Goal: Transaction & Acquisition: Book appointment/travel/reservation

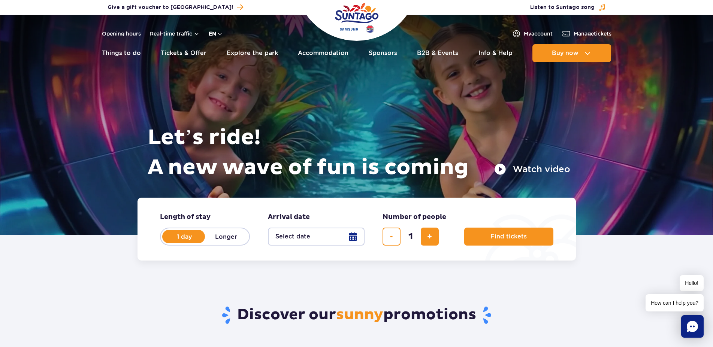
click at [215, 31] on button "en" at bounding box center [216, 33] width 14 height 7
click at [63, 74] on div at bounding box center [356, 125] width 713 height 220
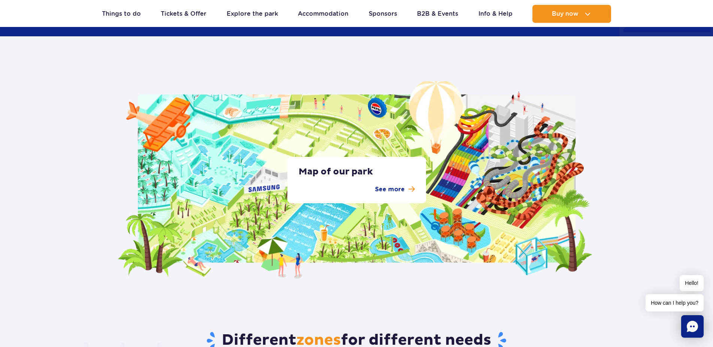
scroll to position [1147, 0]
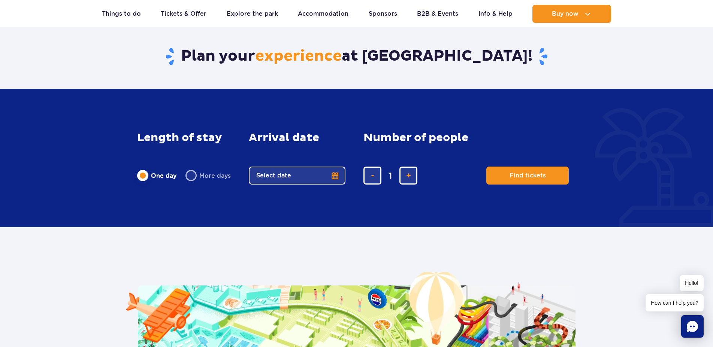
click at [190, 136] on span "Length of stay" at bounding box center [179, 138] width 85 height 13
click at [194, 173] on label "More days" at bounding box center [208, 176] width 45 height 16
click at [194, 182] on input "More days" at bounding box center [190, 182] width 8 height 1
radio input "false"
radio input "true"
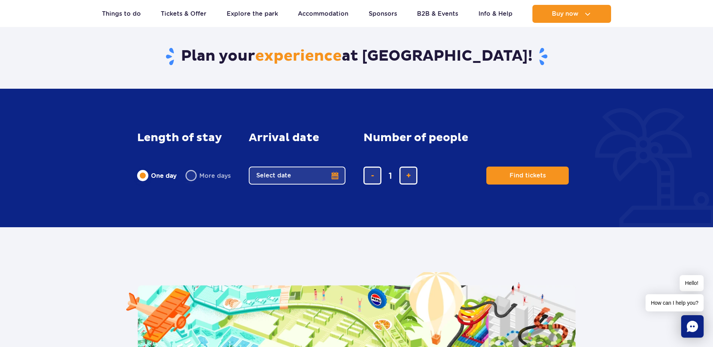
radio input "false"
radio input "true"
click at [309, 175] on button "Select date" at bounding box center [297, 176] width 97 height 18
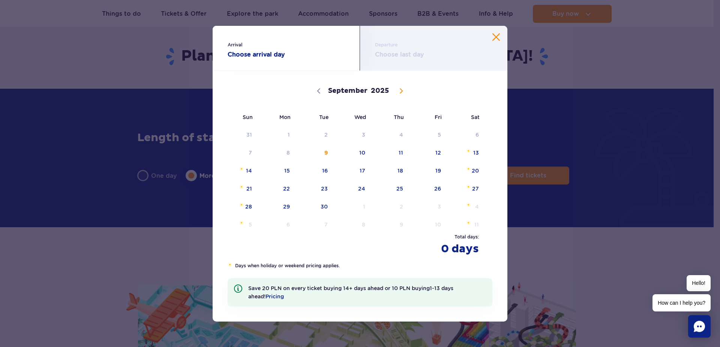
click at [401, 88] on icon at bounding box center [400, 90] width 5 height 5
select select "9"
click at [401, 134] on span "2" at bounding box center [390, 134] width 38 height 17
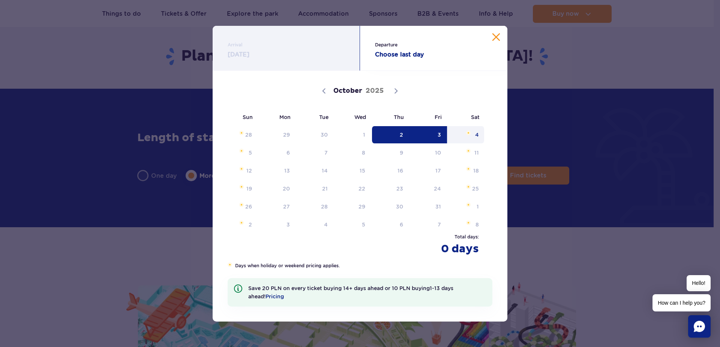
click at [474, 133] on span "4" at bounding box center [466, 134] width 38 height 17
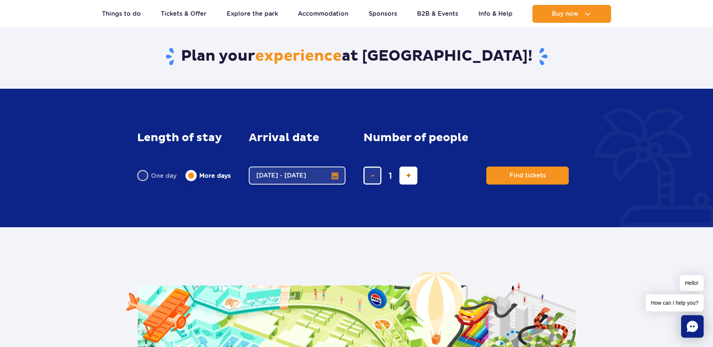
click at [407, 176] on span "add ticket" at bounding box center [408, 176] width 5 height 0
type input "2"
click at [508, 169] on button "Find tickets" at bounding box center [527, 176] width 82 height 18
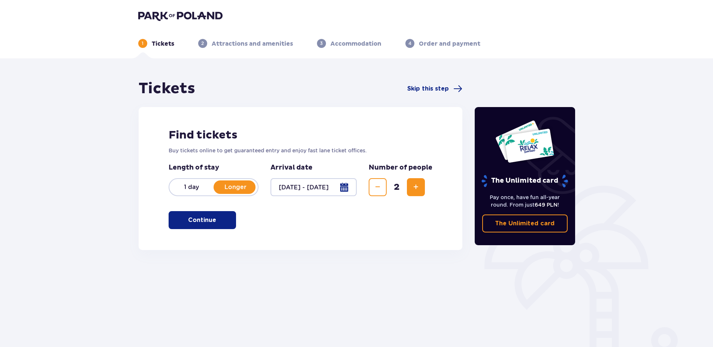
click at [198, 217] on p "Continue" at bounding box center [202, 220] width 28 height 8
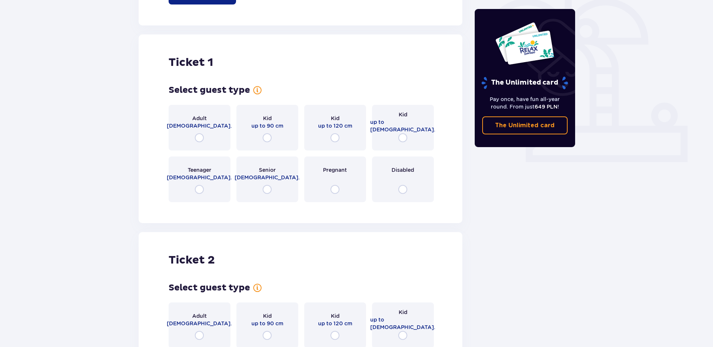
scroll to position [250, 0]
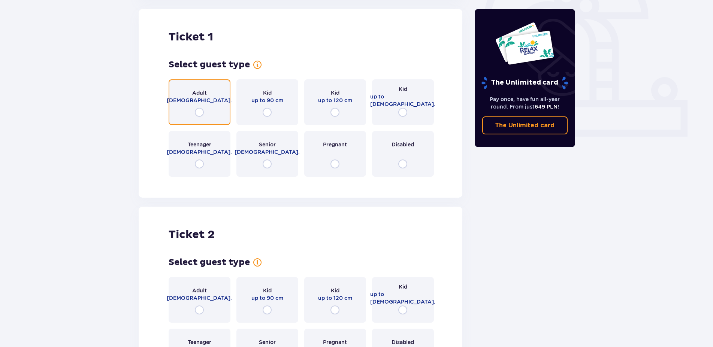
click at [196, 110] on input "radio" at bounding box center [199, 112] width 9 height 9
radio input "true"
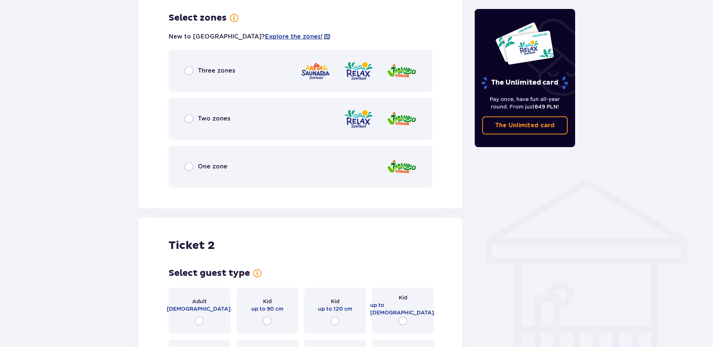
scroll to position [433, 0]
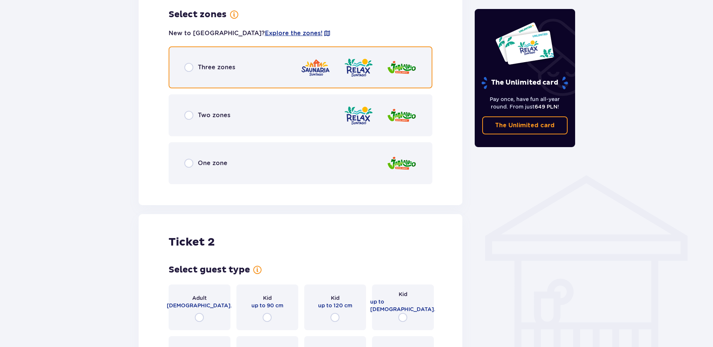
click at [188, 67] on input "radio" at bounding box center [188, 67] width 9 height 9
radio input "true"
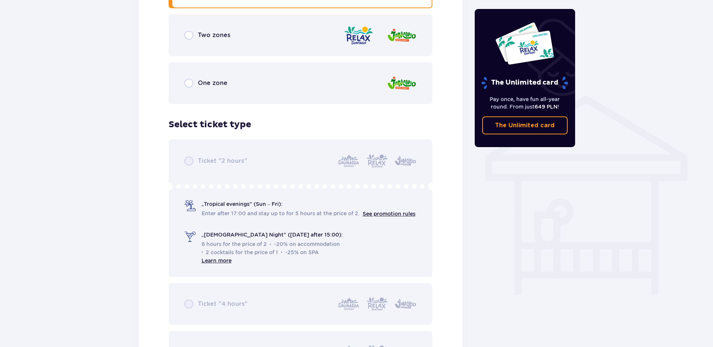
scroll to position [432, 0]
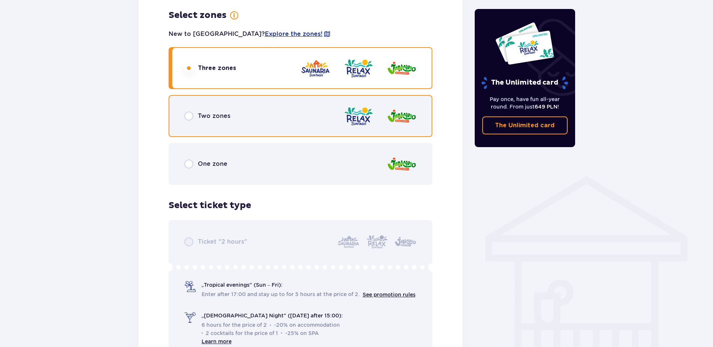
click at [188, 118] on input "radio" at bounding box center [188, 116] width 9 height 9
radio input "true"
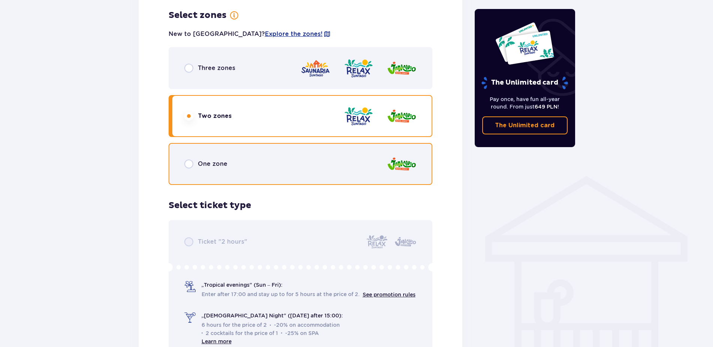
click at [190, 167] on input "radio" at bounding box center [188, 164] width 9 height 9
radio input "true"
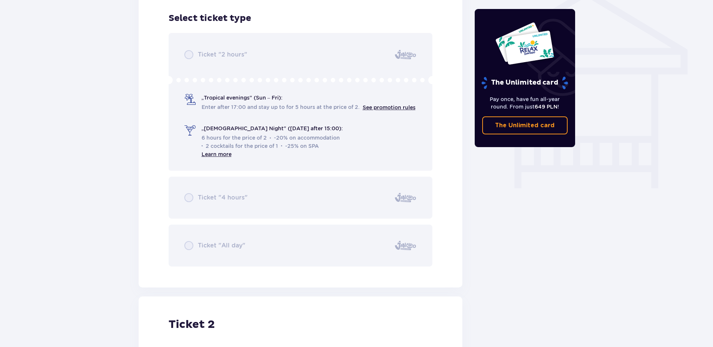
scroll to position [624, 0]
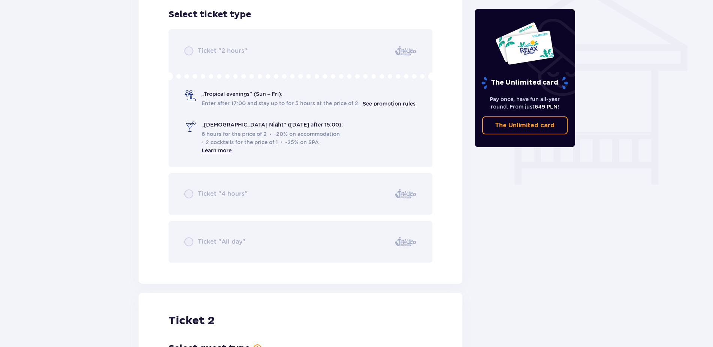
click at [190, 239] on div "Ticket "2 hours" „Tropical evenings" (Sun – Fri): Enter after 17:00 and stay up…" at bounding box center [301, 146] width 264 height 234
click at [192, 194] on div "Ticket "2 hours" „Tropical evenings" (Sun – Fri): Enter after 17:00 and stay up…" at bounding box center [301, 146] width 264 height 234
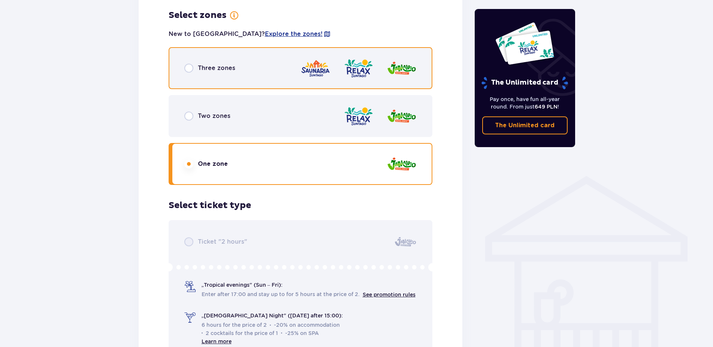
click at [190, 71] on input "radio" at bounding box center [188, 68] width 9 height 9
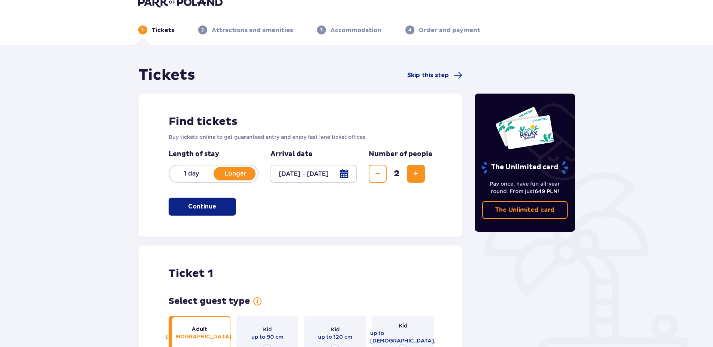
scroll to position [0, 0]
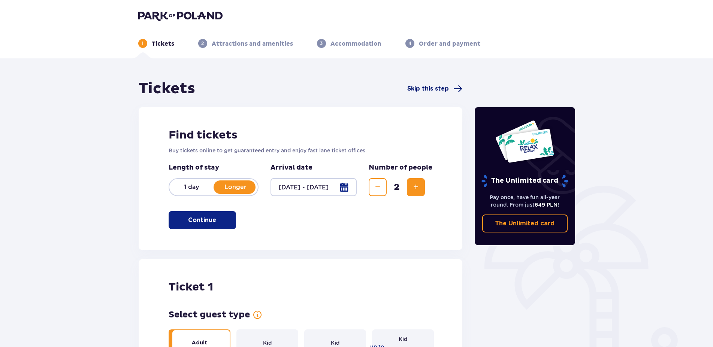
click at [424, 90] on span "Skip this step" at bounding box center [428, 89] width 42 height 8
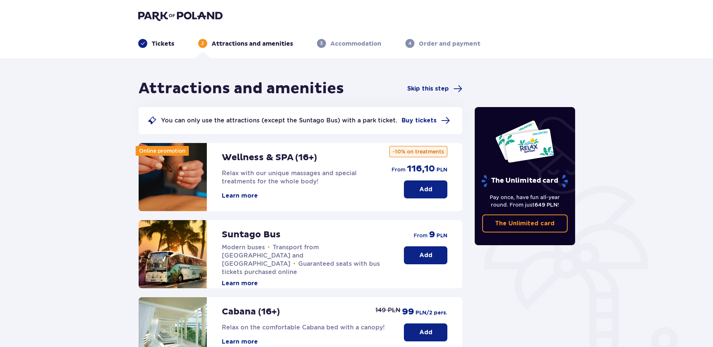
click at [429, 84] on div "Attractions and amenities Skip this step" at bounding box center [301, 88] width 324 height 19
click at [432, 91] on span "Skip this step" at bounding box center [428, 89] width 42 height 8
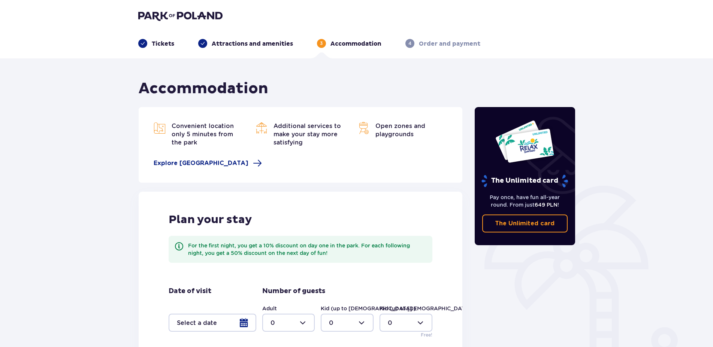
scroll to position [84, 0]
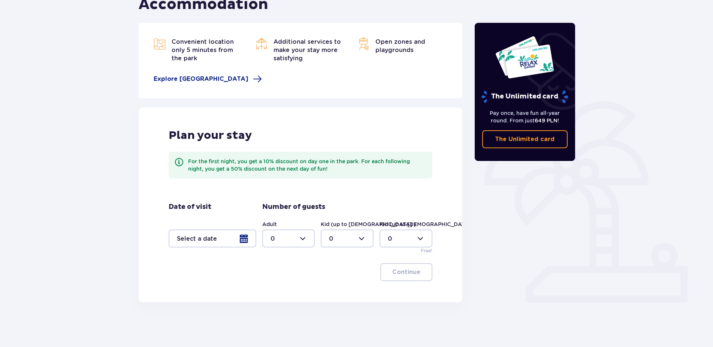
click at [247, 238] on div at bounding box center [213, 239] width 88 height 18
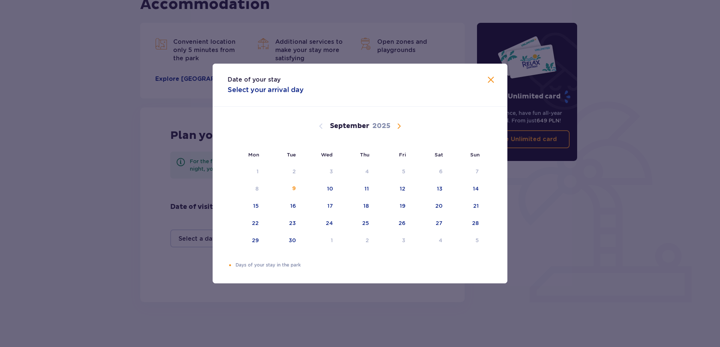
click at [100, 219] on div "Date of your stay Select your arrival day Mon Tue Wed Thu Fri Sat Sun August 20…" at bounding box center [360, 173] width 720 height 347
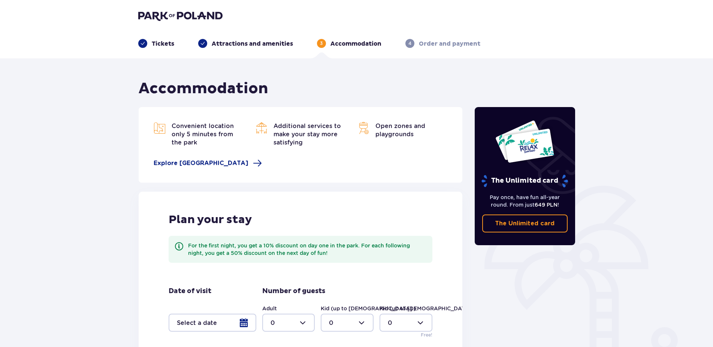
click at [441, 44] on p "Order and payment" at bounding box center [449, 44] width 61 height 8
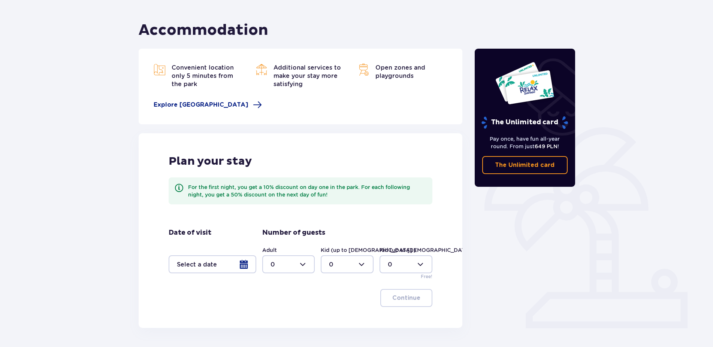
scroll to position [84, 0]
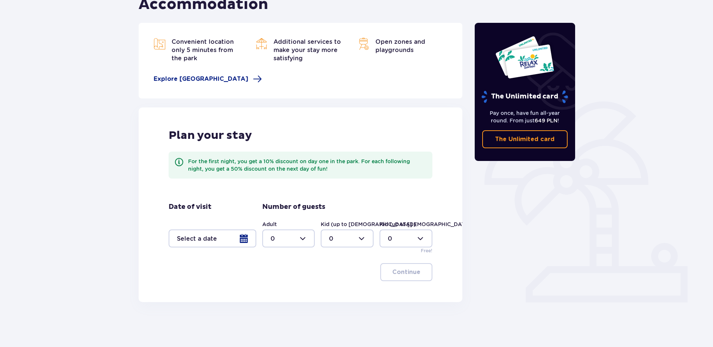
click at [244, 241] on div at bounding box center [213, 239] width 88 height 18
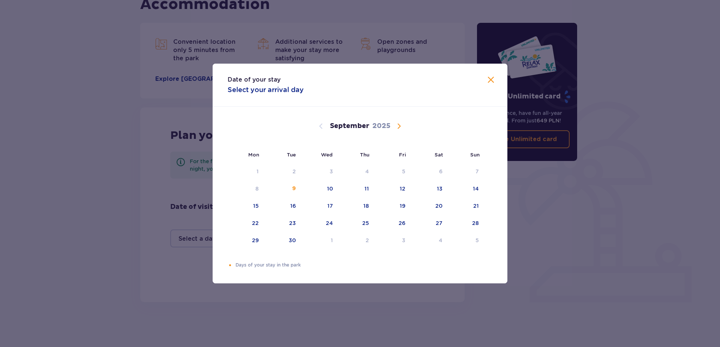
click at [397, 127] on span "Calendar" at bounding box center [398, 126] width 9 height 9
click at [405, 174] on div "3" at bounding box center [404, 171] width 3 height 7
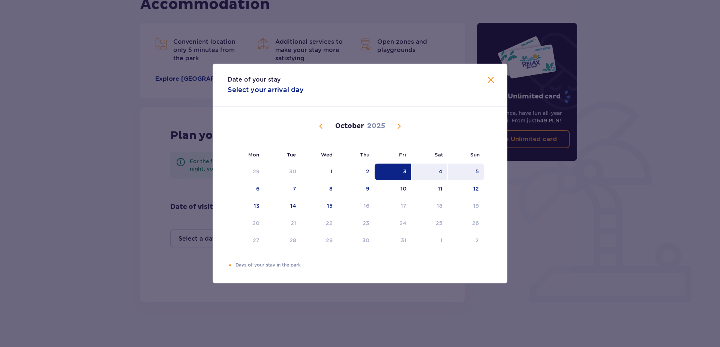
click at [476, 172] on div "5" at bounding box center [476, 171] width 3 height 7
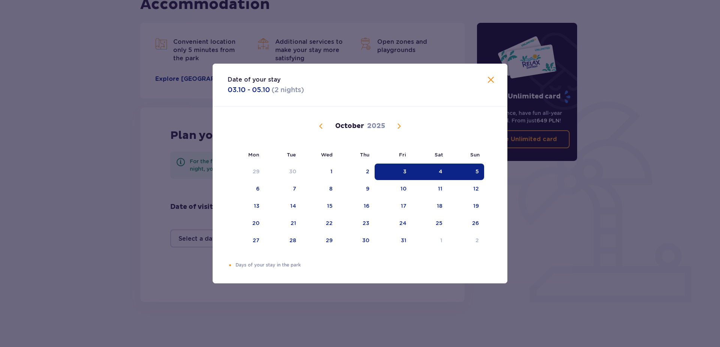
type input "03.10.25 - 05.10.25"
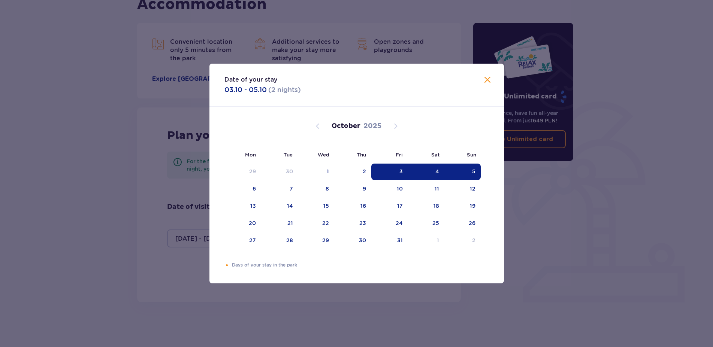
click at [575, 219] on div "The Unlimited card Pay once, have fun all-year round. From just 649 PLN ! The U…" at bounding box center [523, 148] width 112 height 307
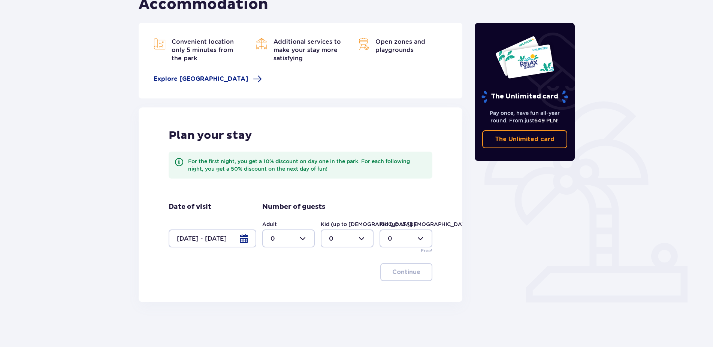
click at [307, 238] on div at bounding box center [288, 239] width 53 height 18
click at [284, 294] on div "2" at bounding box center [289, 293] width 36 height 8
type input "2"
click at [397, 275] on p "Continue" at bounding box center [406, 272] width 28 height 8
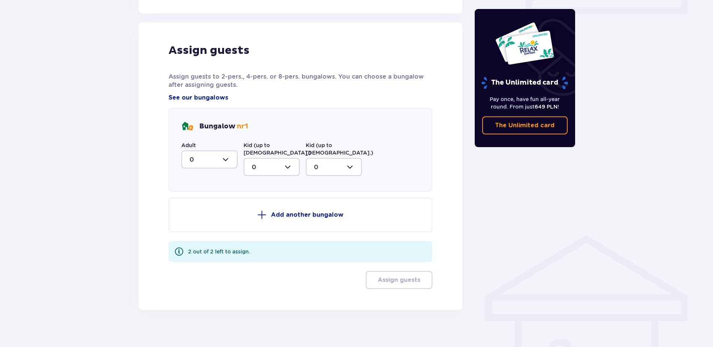
scroll to position [374, 0]
click at [230, 160] on div at bounding box center [209, 159] width 56 height 18
click at [195, 216] on div "2" at bounding box center [210, 213] width 40 height 8
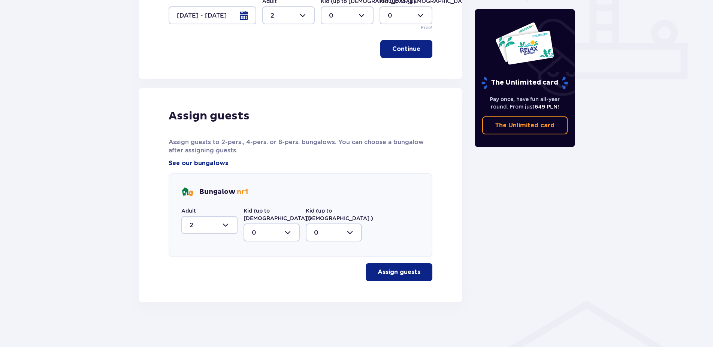
type input "2"
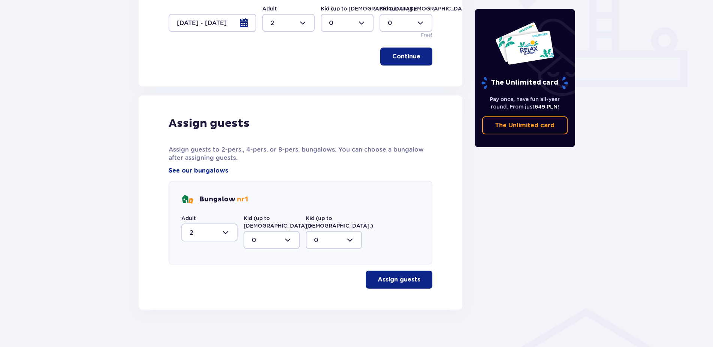
click at [409, 276] on p "Assign guests" at bounding box center [399, 280] width 43 height 8
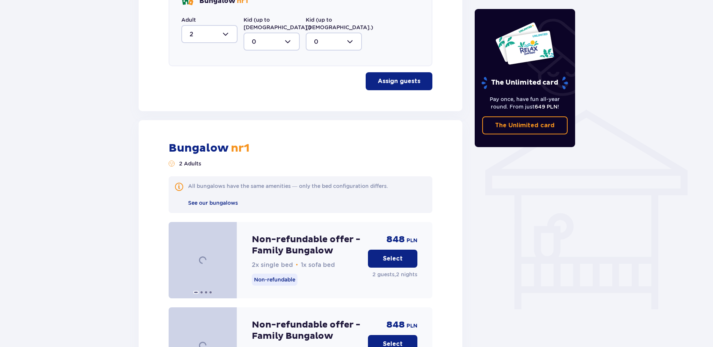
scroll to position [603, 0]
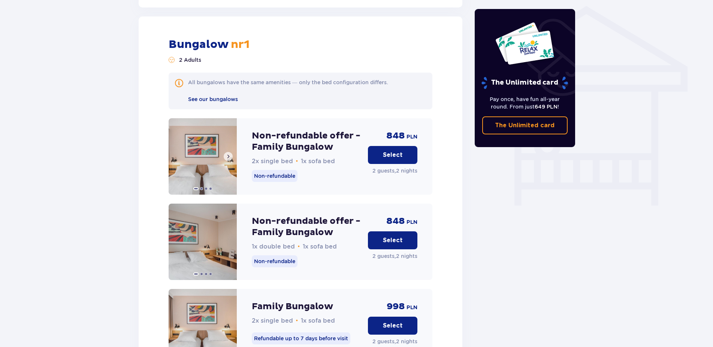
click at [200, 152] on img at bounding box center [203, 156] width 68 height 76
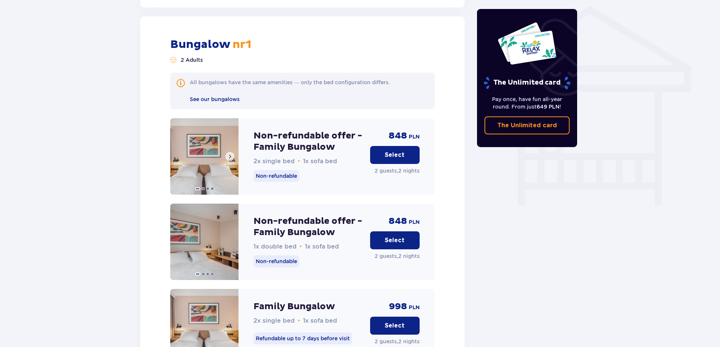
click at [216, 154] on img at bounding box center [204, 156] width 68 height 76
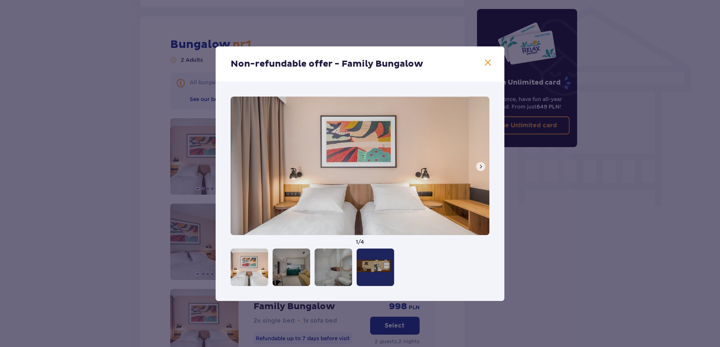
click at [292, 269] on div at bounding box center [290, 267] width 37 height 37
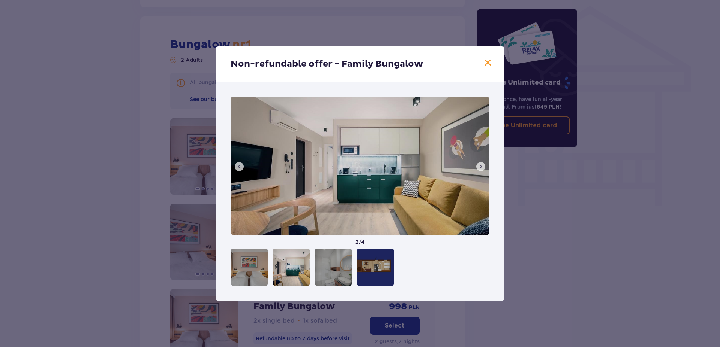
click at [331, 270] on div at bounding box center [332, 267] width 37 height 37
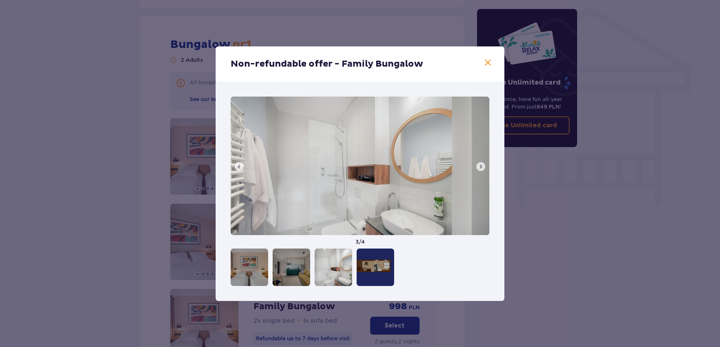
click at [385, 270] on div at bounding box center [374, 267] width 37 height 37
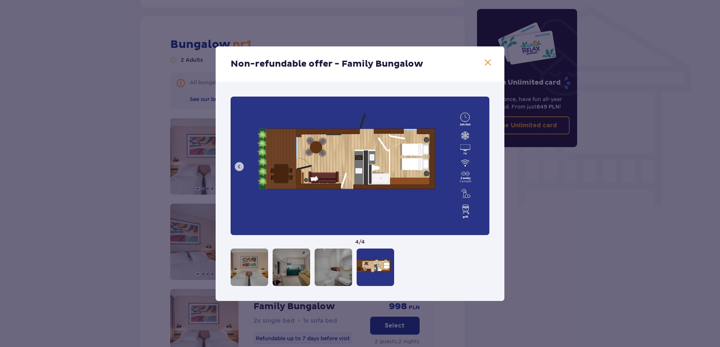
click at [488, 63] on span at bounding box center [487, 62] width 9 height 9
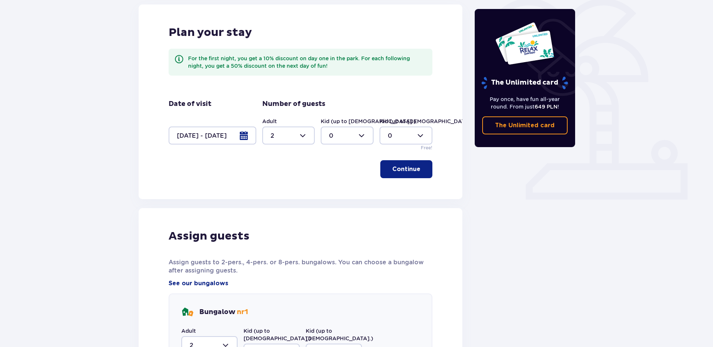
scroll to position [197, 0]
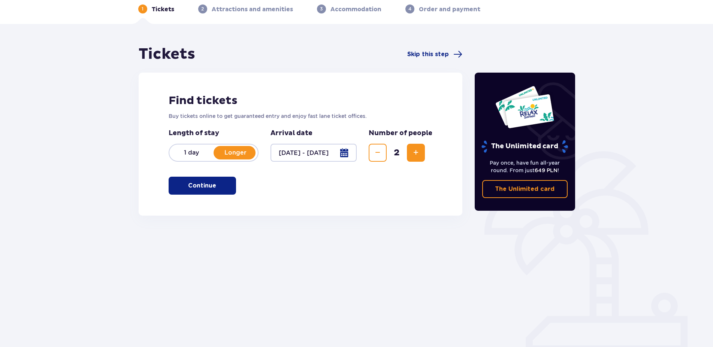
type input "[DATE] - [DATE]"
